Goal: Task Accomplishment & Management: Manage account settings

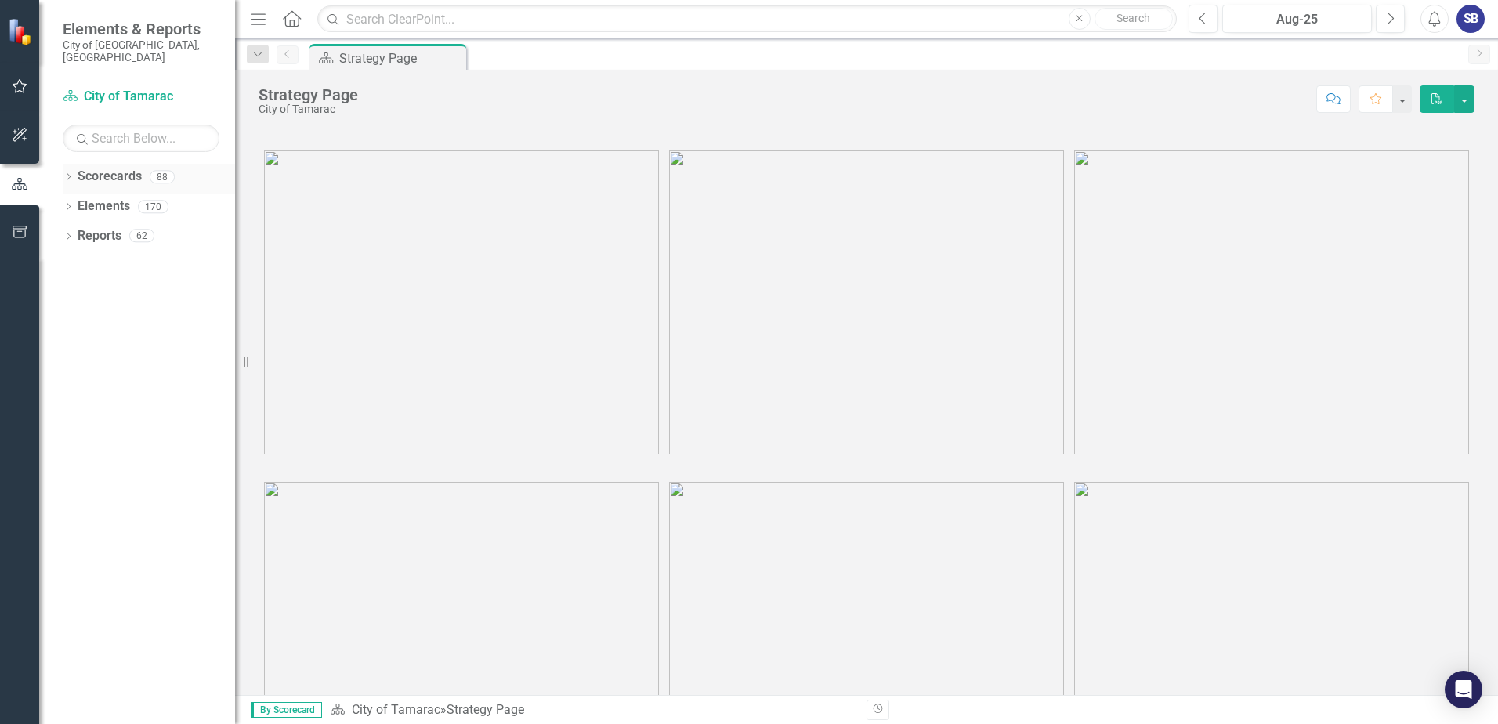
click at [66, 174] on icon "Dropdown" at bounding box center [68, 178] width 11 height 9
click at [78, 201] on icon "Dropdown" at bounding box center [77, 205] width 12 height 9
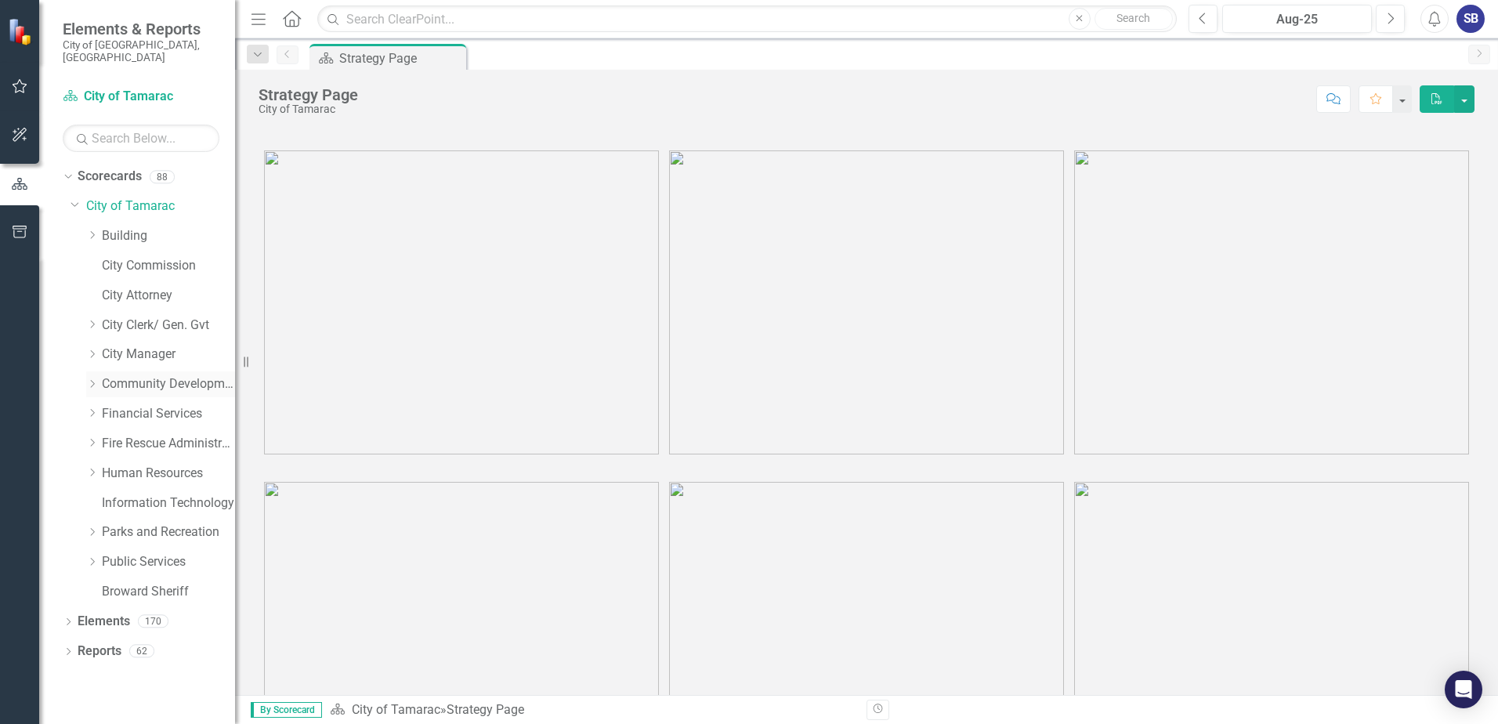
click at [92, 313] on icon at bounding box center [93, 384] width 4 height 8
click at [139, 313] on link "Code Compliance" at bounding box center [177, 444] width 118 height 18
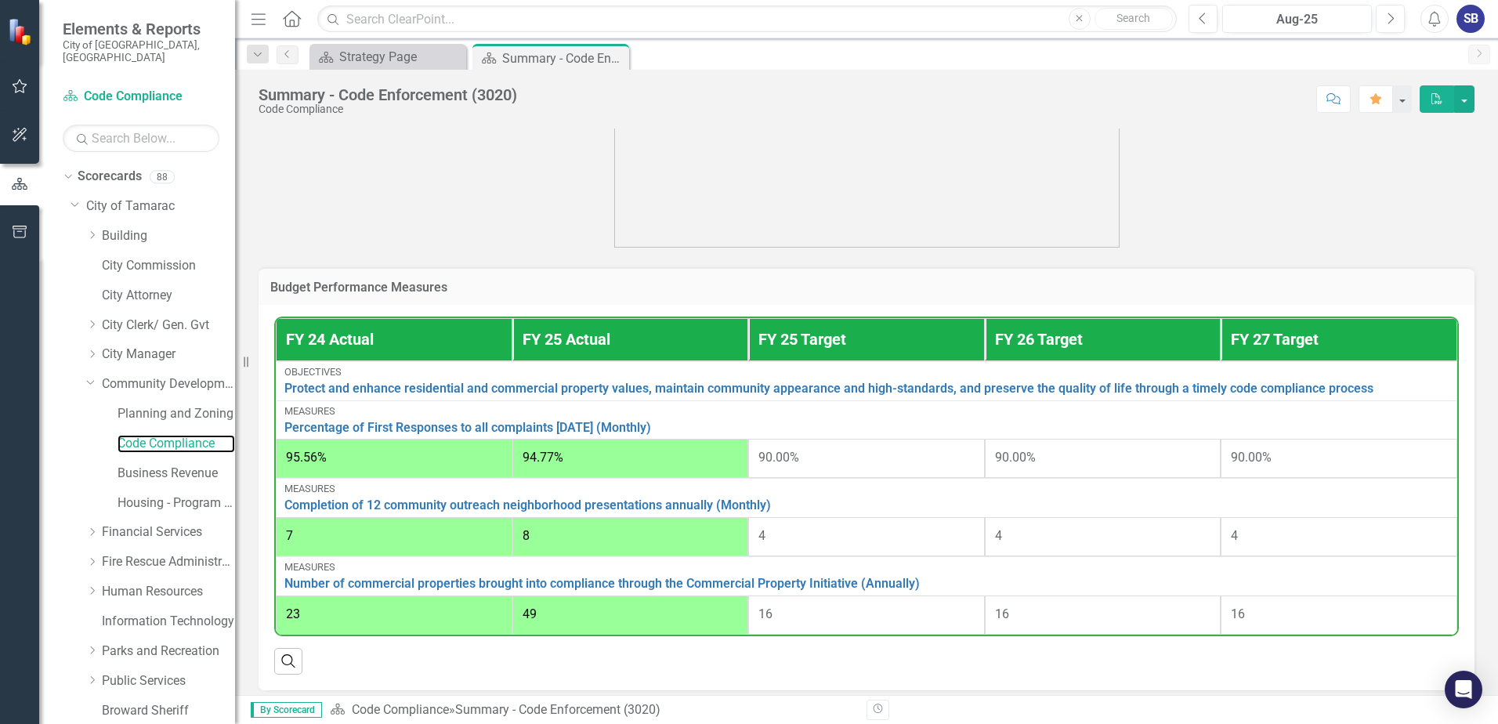
scroll to position [734, 0]
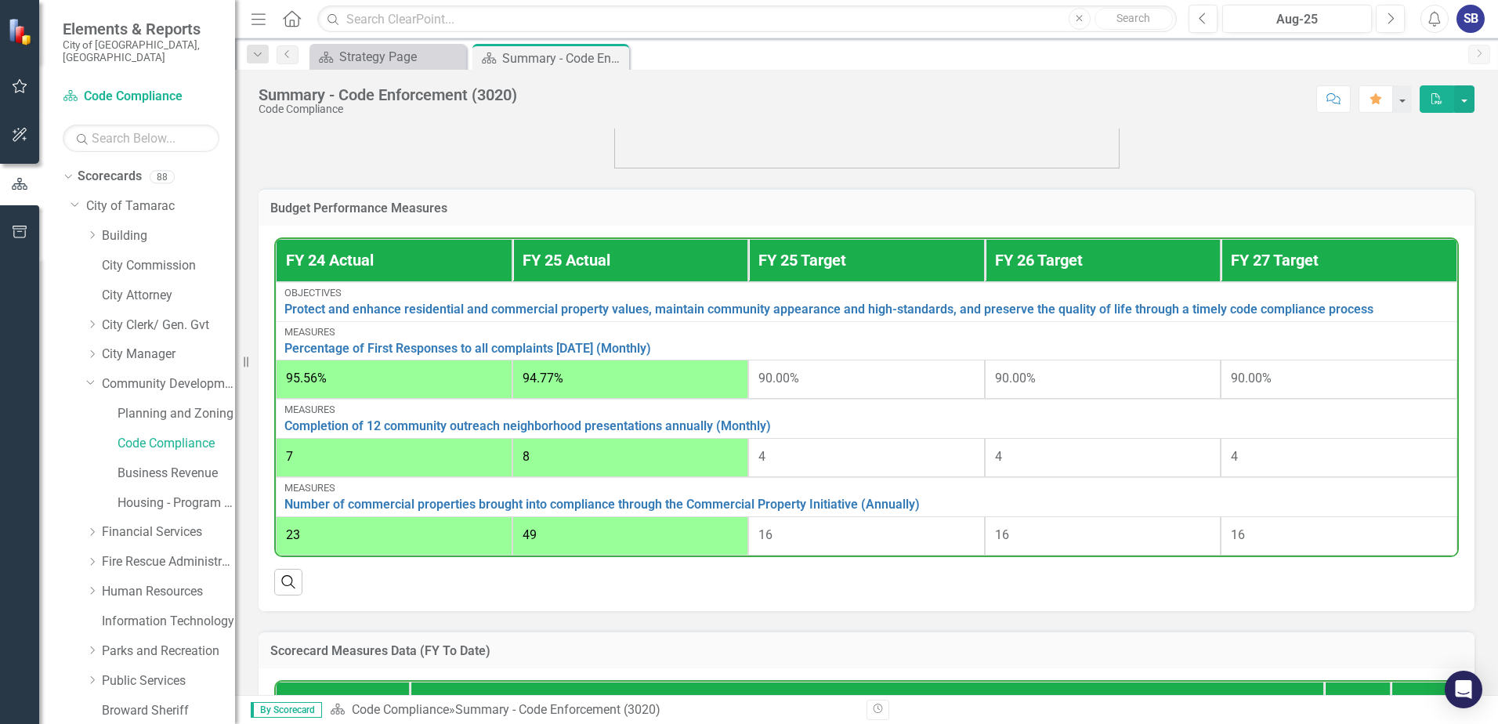
click at [739, 313] on span "4" at bounding box center [762, 456] width 7 height 15
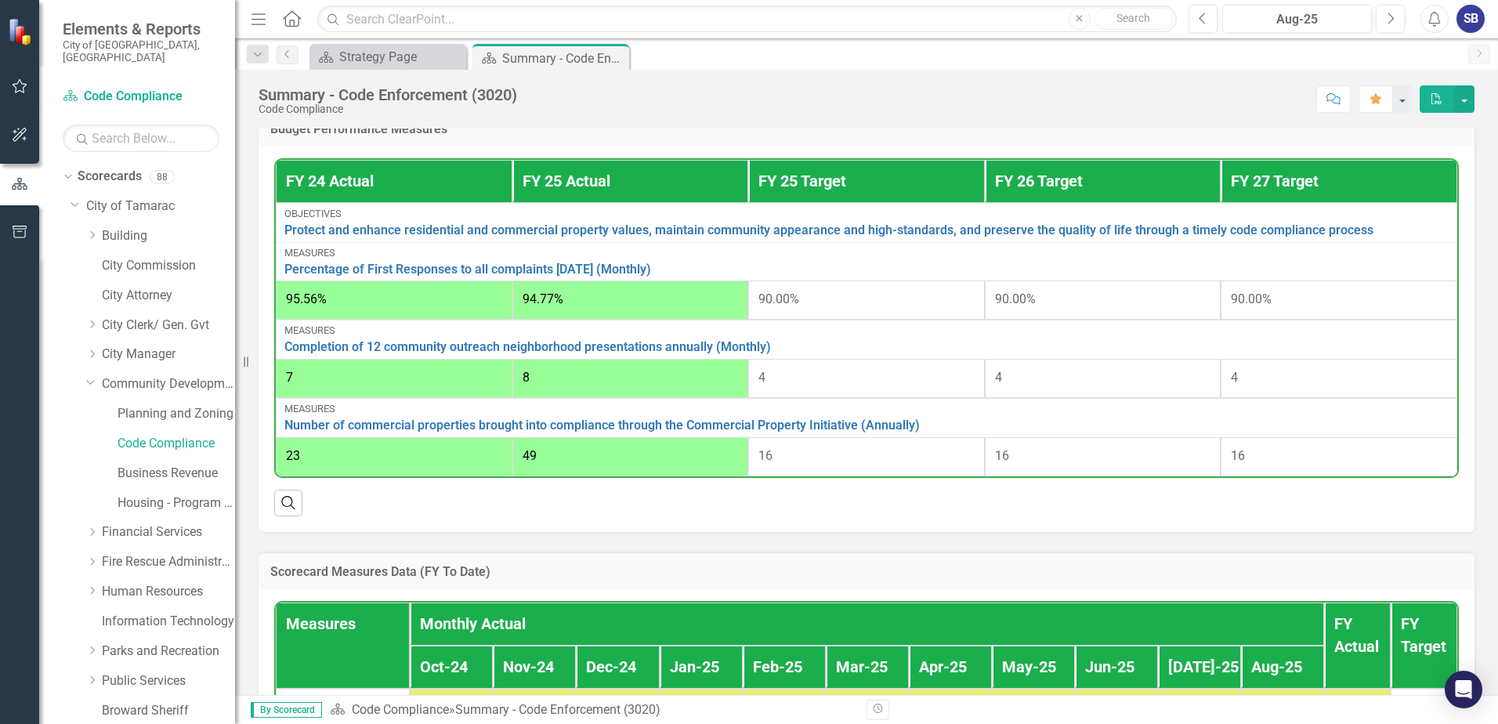
scroll to position [805, 0]
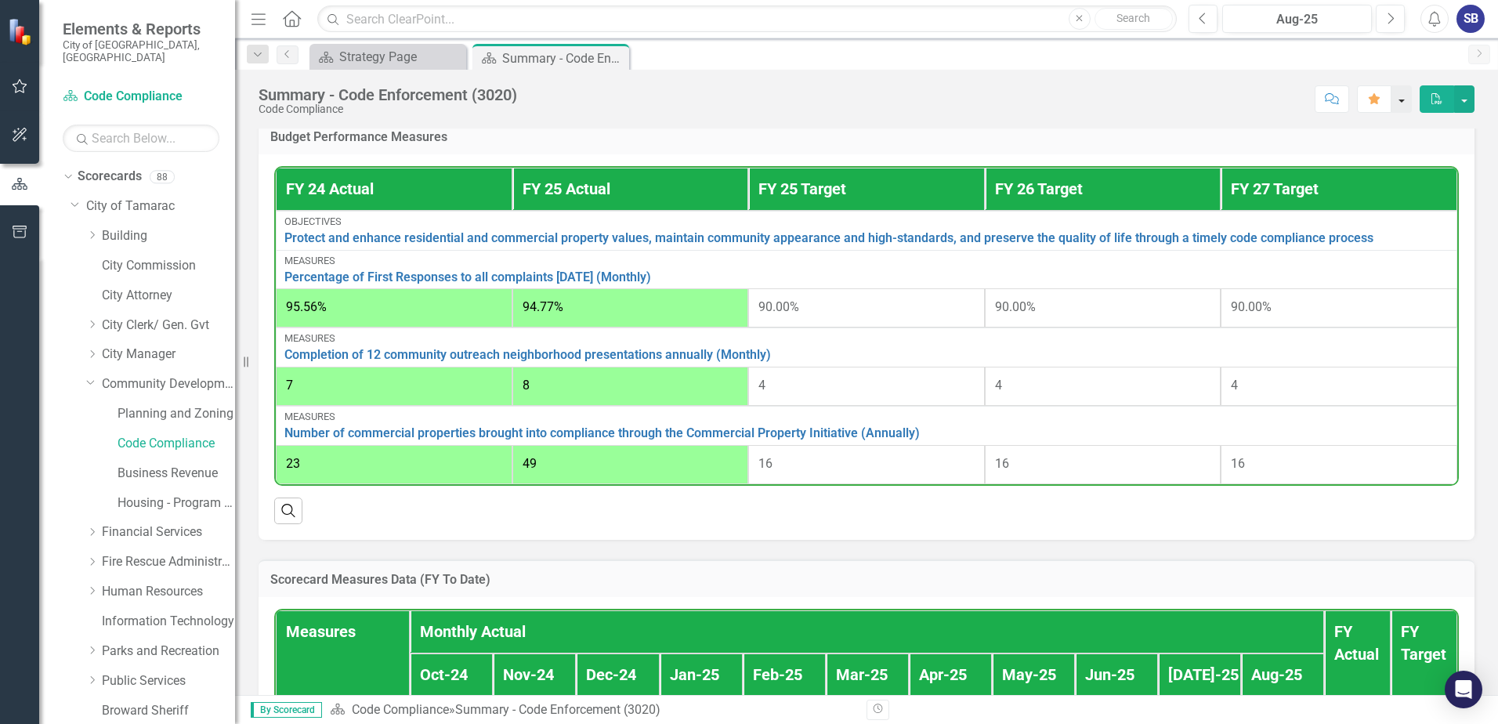
click at [739, 100] on button "button" at bounding box center [1402, 98] width 20 height 27
click at [739, 135] on h3 "Budget Performance Measures" at bounding box center [866, 137] width 1193 height 14
click at [739, 100] on button "button" at bounding box center [1464, 98] width 20 height 27
click at [739, 132] on td "Budget Performance Measures" at bounding box center [866, 139] width 1193 height 20
click at [739, 313] on td "4" at bounding box center [1103, 386] width 237 height 39
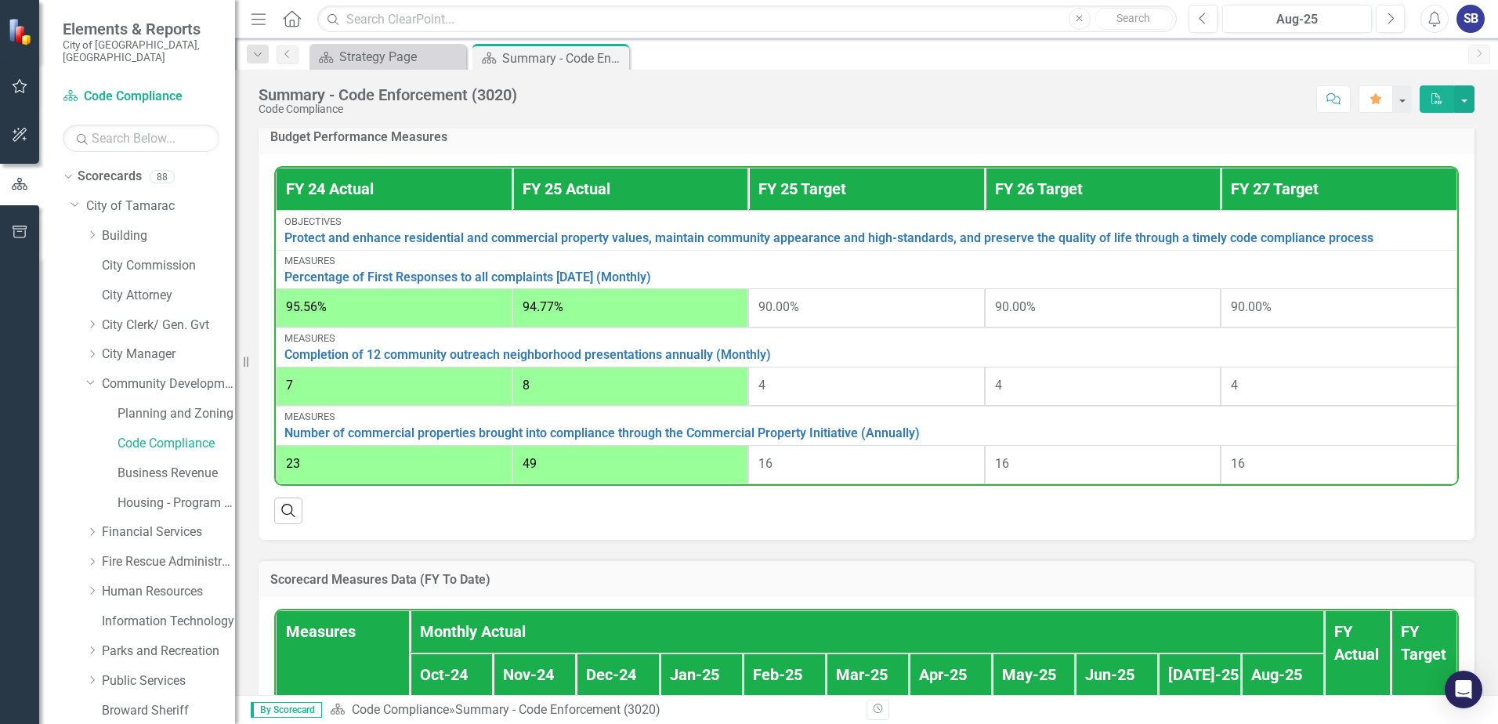
click at [739, 313] on span "4" at bounding box center [998, 385] width 7 height 15
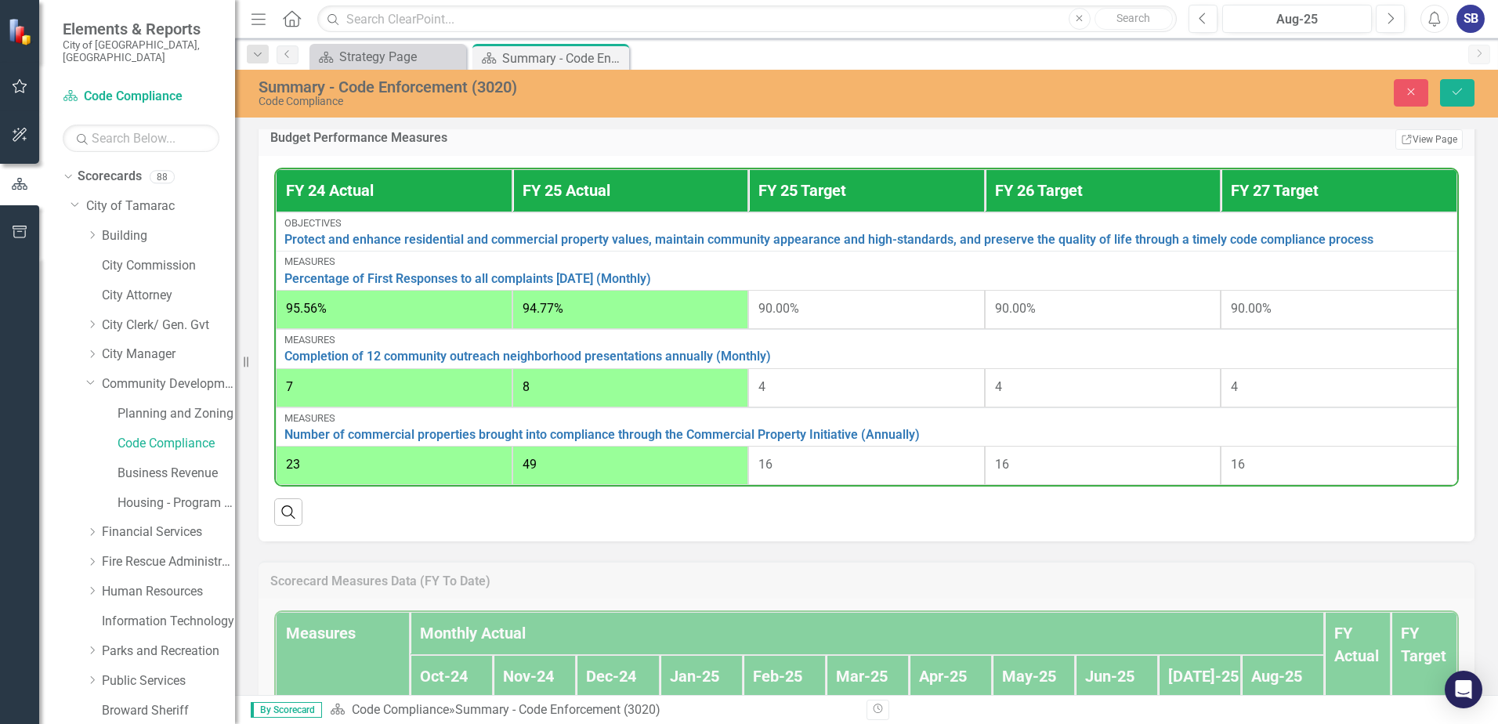
click at [739, 313] on div "4" at bounding box center [867, 388] width 216 height 18
click at [739, 83] on button "Save" at bounding box center [1457, 92] width 34 height 27
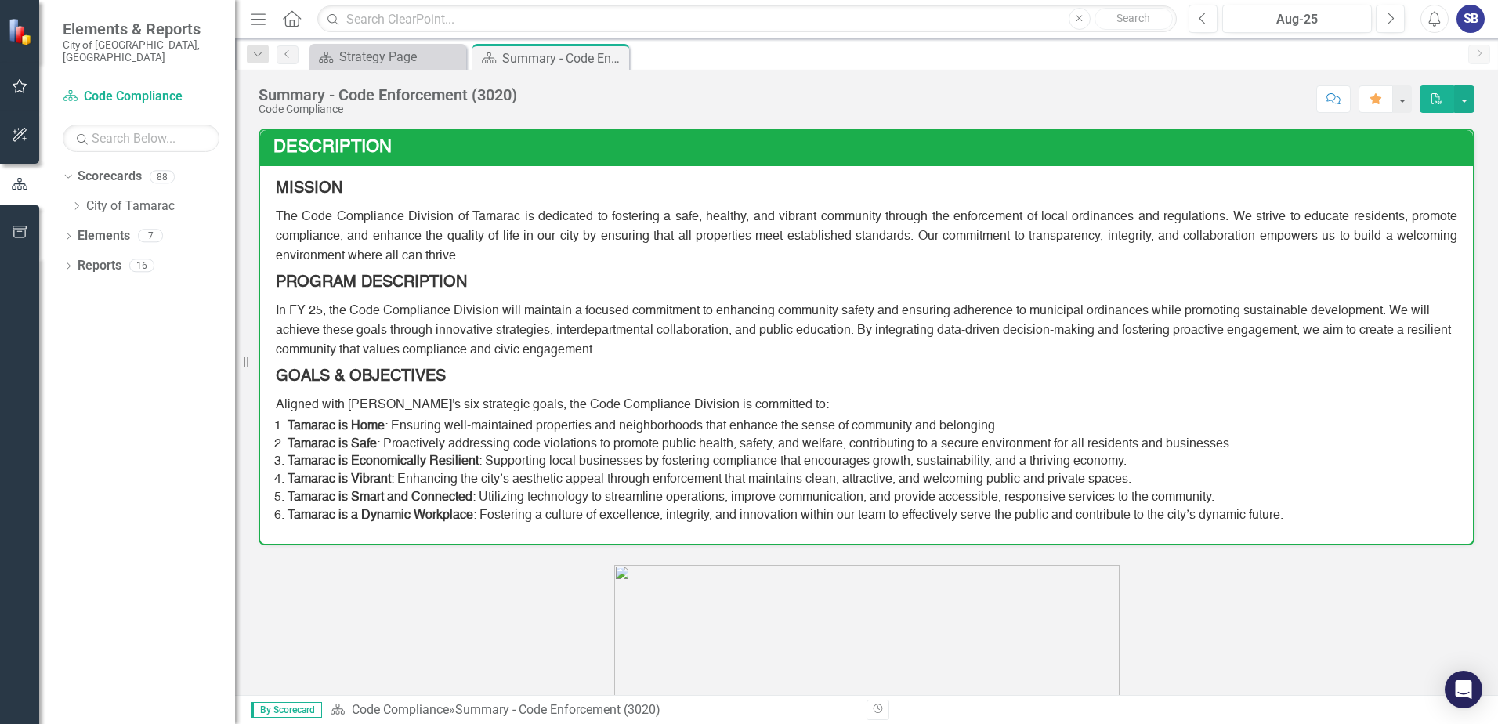
drag, startPoint x: 1485, startPoint y: 166, endPoint x: 1473, endPoint y: 339, distance: 173.6
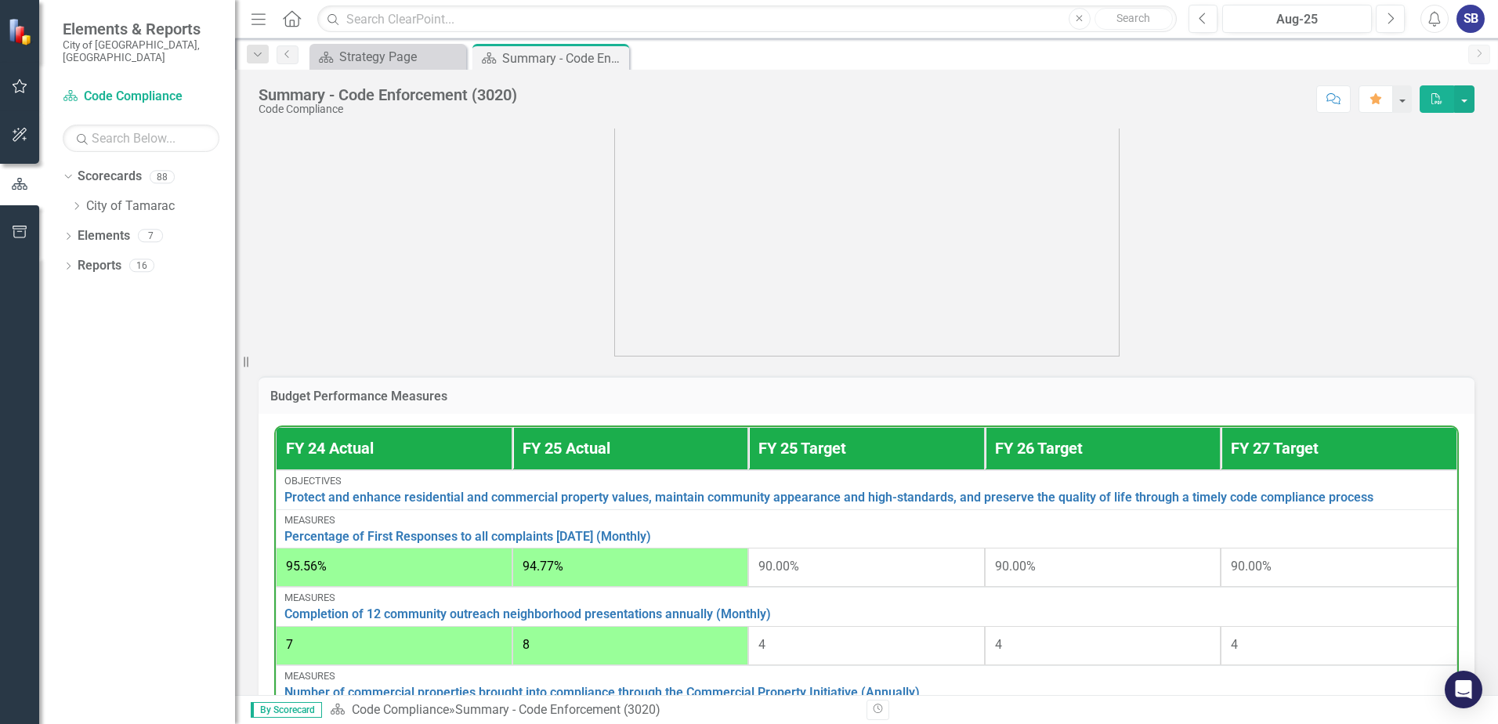
scroll to position [553, 0]
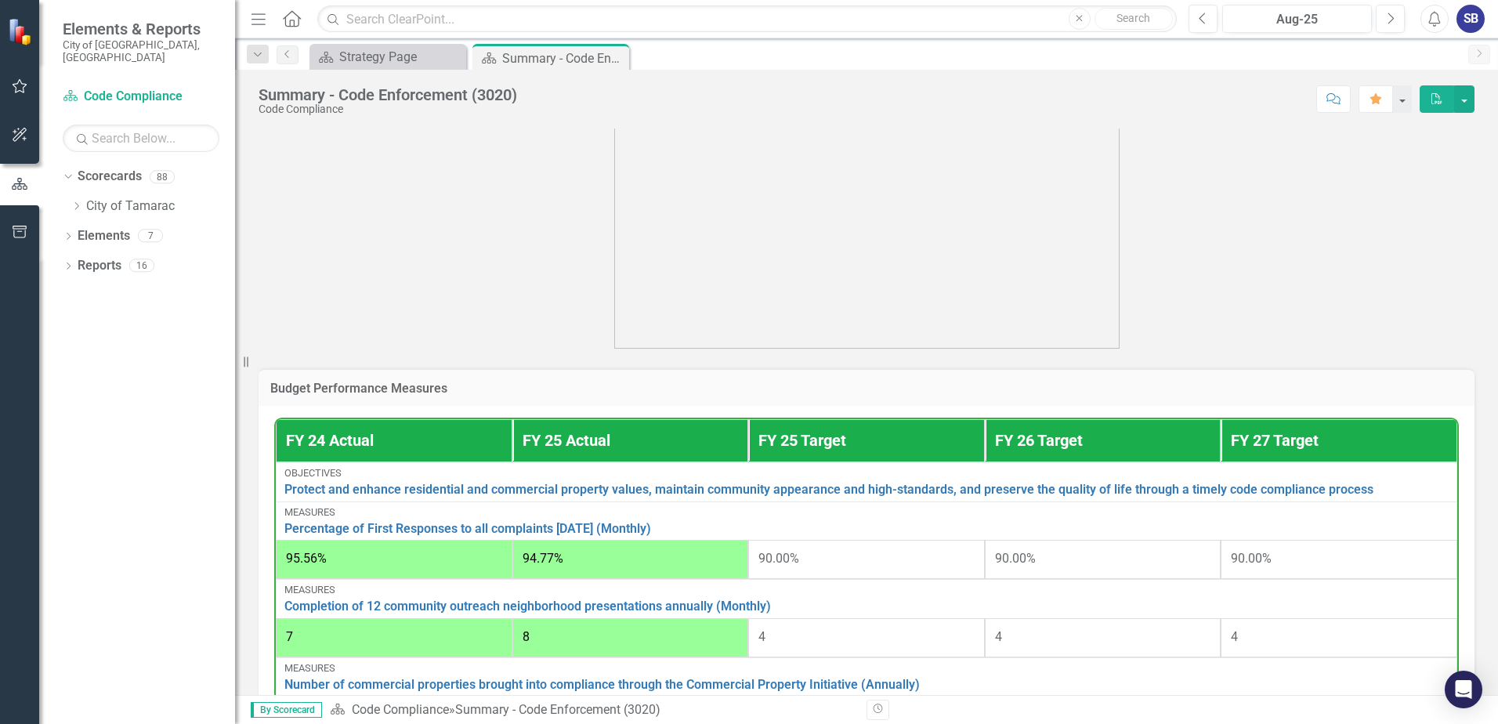
click at [739, 183] on img at bounding box center [866, 180] width 505 height 337
drag, startPoint x: 847, startPoint y: 182, endPoint x: 673, endPoint y: 223, distance: 178.9
click at [673, 223] on img at bounding box center [866, 180] width 505 height 337
click at [675, 222] on img at bounding box center [866, 180] width 505 height 337
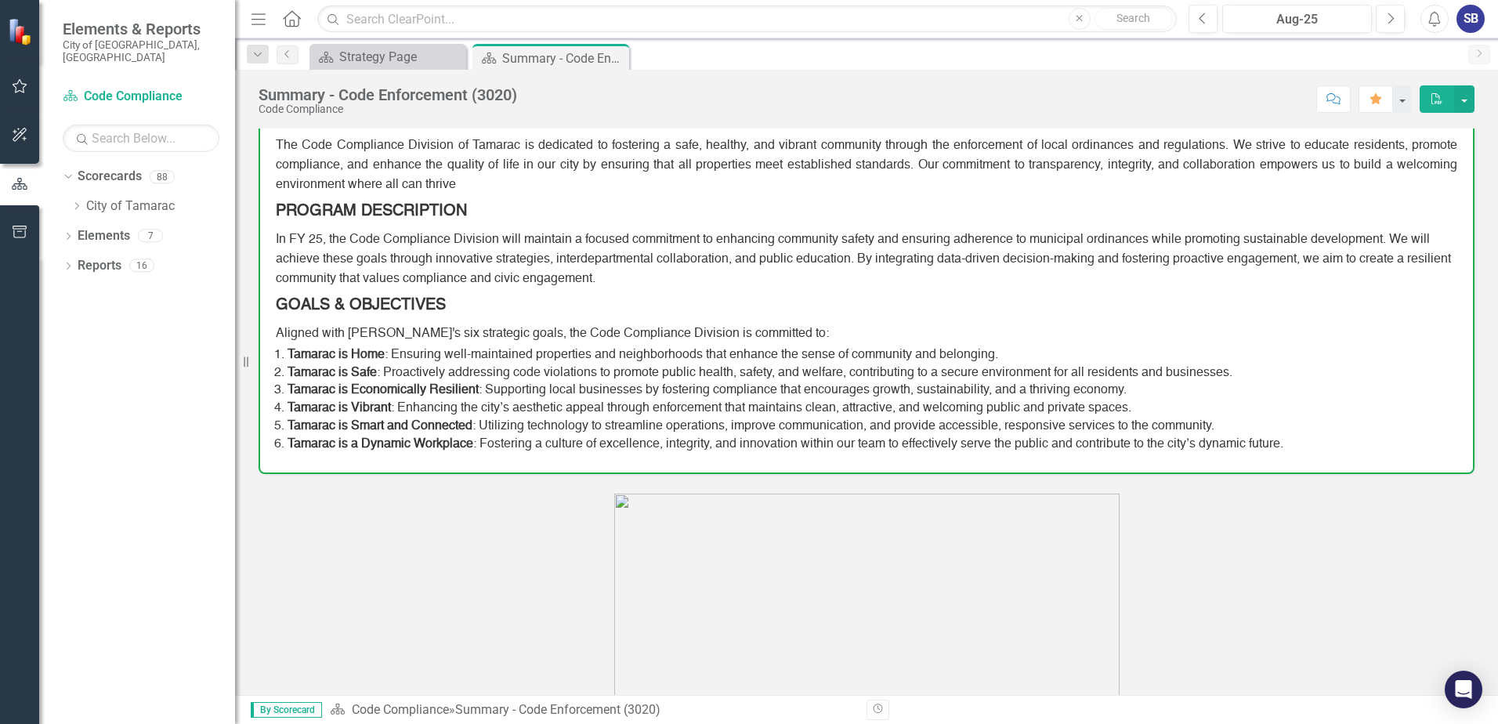
scroll to position [0, 0]
